Goal: Navigation & Orientation: Find specific page/section

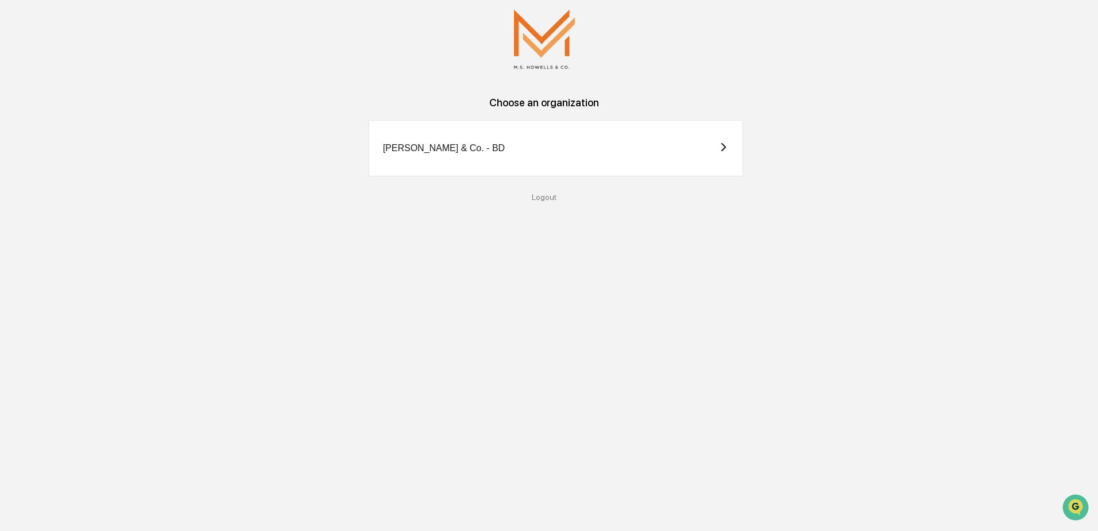
click at [548, 158] on div "[PERSON_NAME] & Co. - BD" at bounding box center [556, 148] width 374 height 56
